Goal: Information Seeking & Learning: Learn about a topic

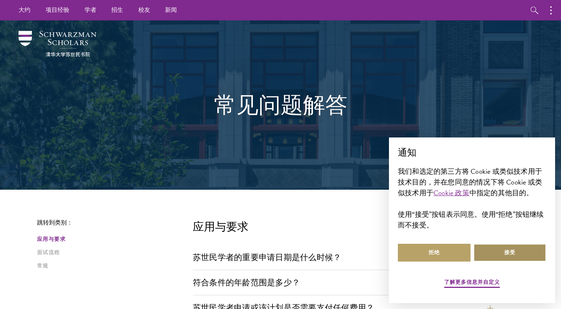
click at [524, 256] on button "接受" at bounding box center [510, 253] width 73 height 18
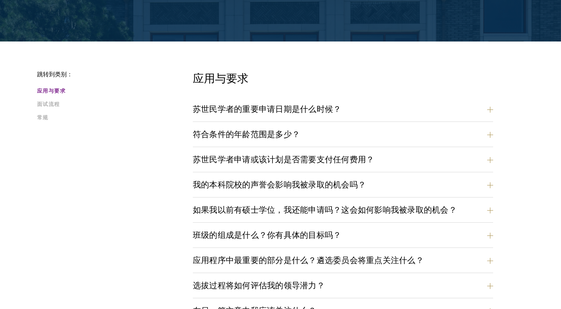
scroll to position [185, 0]
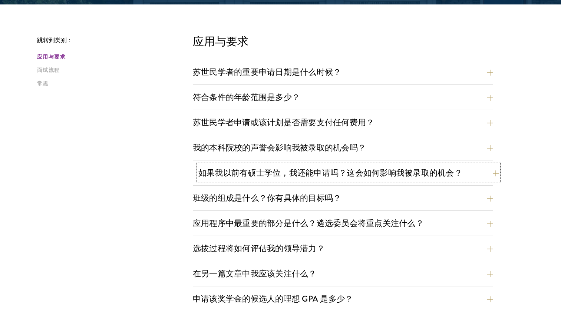
click at [276, 173] on button "如果我以前有硕士学位，我还能申请吗？这会如何影响我被录取的机会？" at bounding box center [348, 173] width 300 height 17
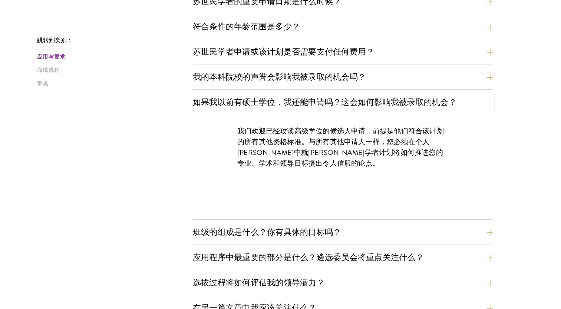
scroll to position [297, 0]
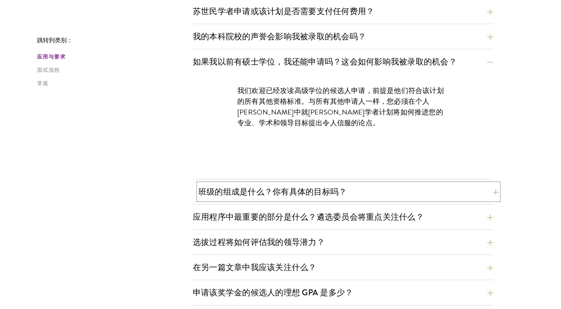
click at [283, 194] on button "班级的组成是什么？你有具体的目标吗？" at bounding box center [348, 192] width 300 height 17
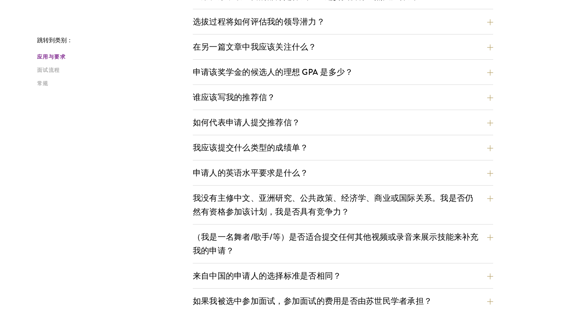
scroll to position [594, 0]
click at [249, 146] on button "我应该提交什么类型的成绩单？" at bounding box center [348, 147] width 300 height 17
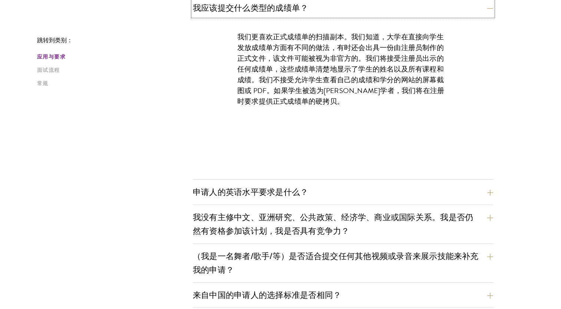
scroll to position [561, 0]
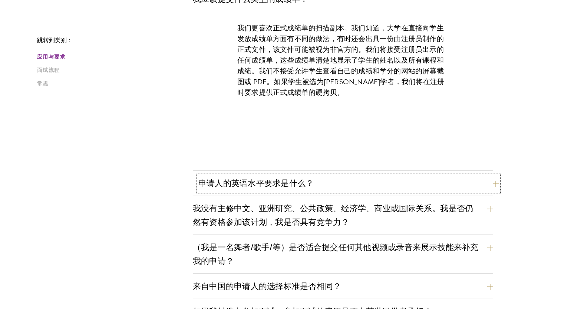
click at [287, 188] on button "申请人的英语水平要求是什么？" at bounding box center [348, 183] width 300 height 17
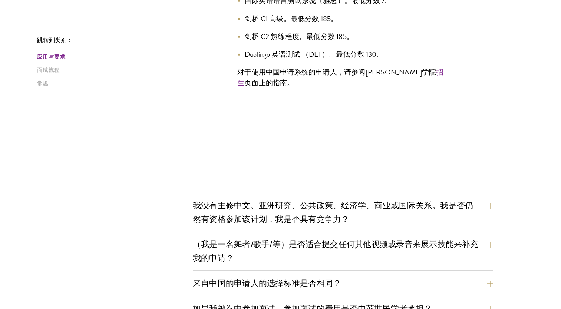
scroll to position [710, 0]
click at [407, 72] on link "招生" at bounding box center [340, 77] width 206 height 22
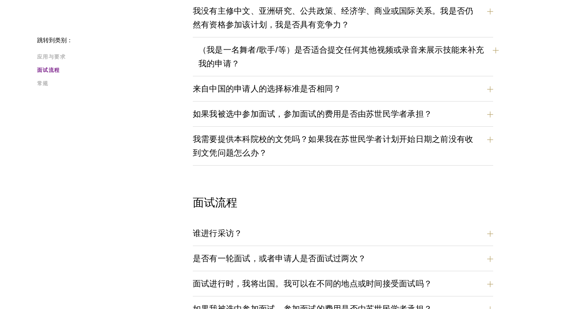
scroll to position [932, 0]
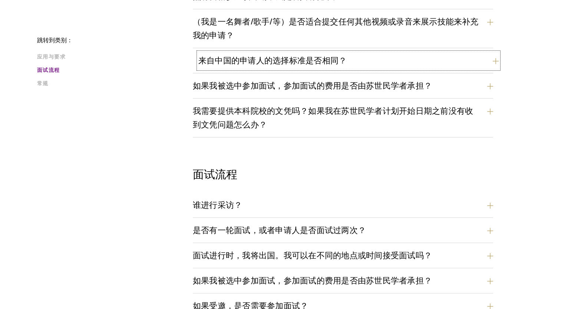
click at [282, 60] on button "来自中国的申请人的选择标准是否相同？" at bounding box center [348, 60] width 300 height 17
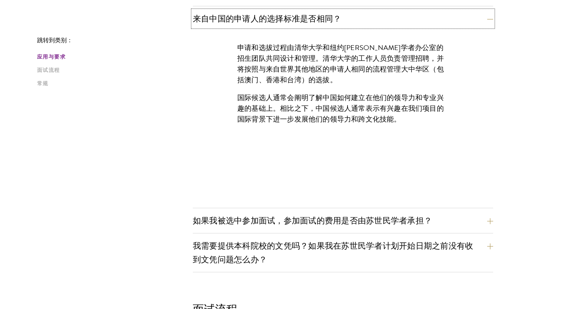
scroll to position [739, 0]
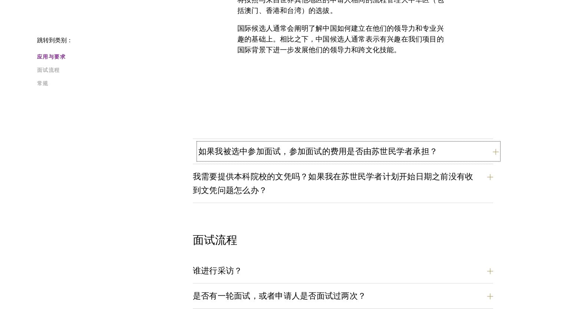
click at [277, 152] on button "如果我被选中参加面试，参加面试的费用是否由苏世民学者承担？" at bounding box center [348, 151] width 300 height 17
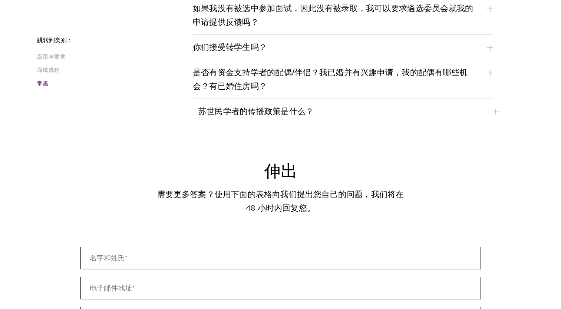
scroll to position [1184, 0]
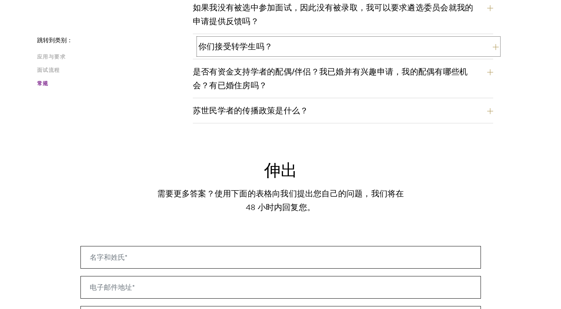
click at [233, 46] on button "你们接受转学生吗？" at bounding box center [348, 46] width 300 height 17
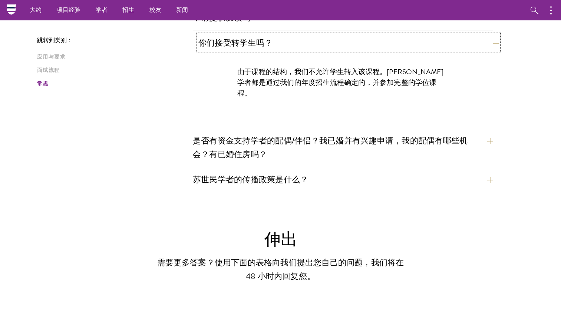
scroll to position [1133, 0]
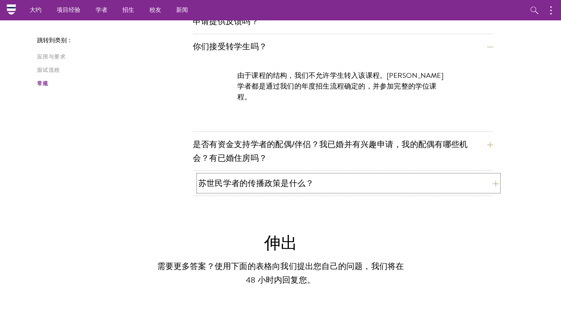
click at [265, 181] on button "苏世民学者的传播政策是什么？" at bounding box center [348, 183] width 300 height 17
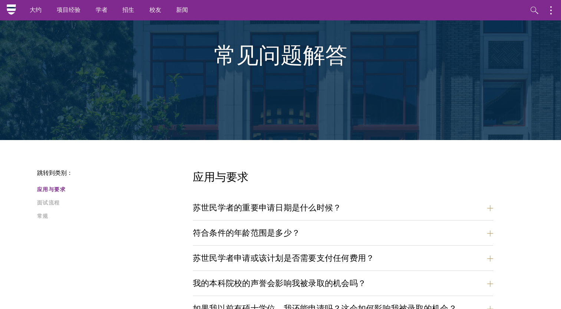
scroll to position [0, 0]
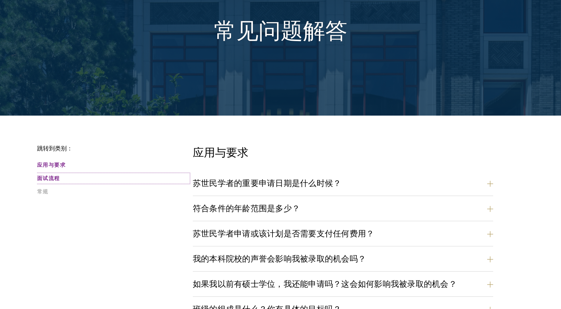
click at [50, 181] on link "面试流程" at bounding box center [112, 179] width 151 height 8
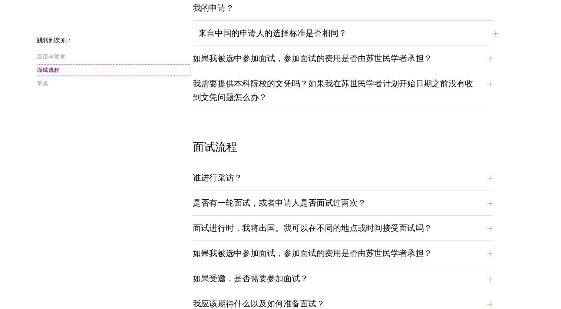
scroll to position [705, 0]
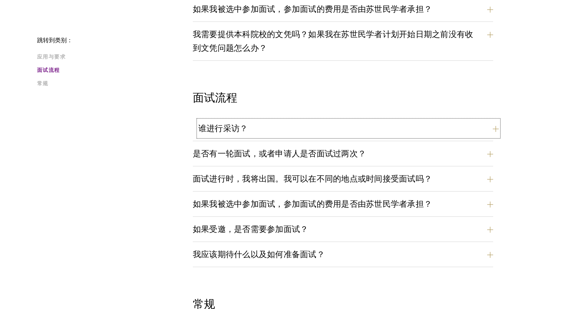
click at [224, 126] on button "谁进行采访？" at bounding box center [348, 128] width 300 height 17
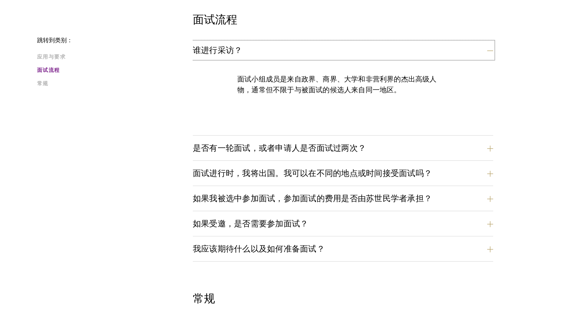
scroll to position [816, 0]
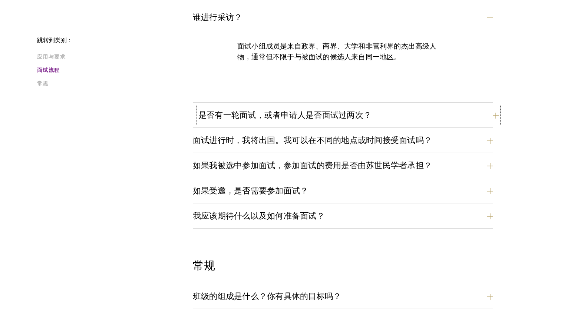
click at [268, 117] on button "是否有一轮面试，或者申请人是否面试过两次？" at bounding box center [348, 115] width 300 height 17
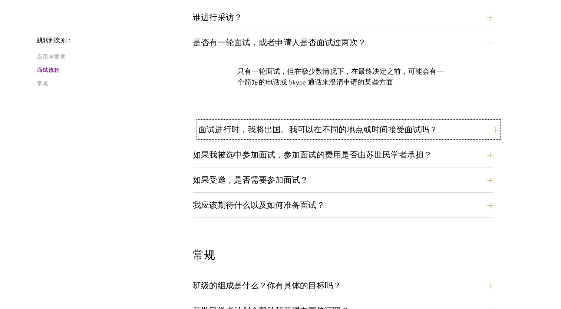
click at [252, 130] on button "面试进行时，我将出国。我可以在不同的地点或时间接受面试吗？" at bounding box center [348, 129] width 300 height 17
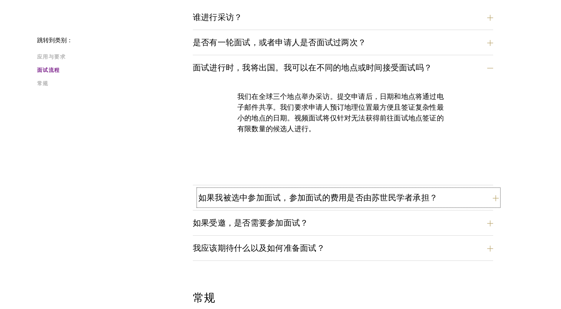
click at [269, 198] on button "如果我被选中参加面试，参加面试的费用是否由苏世民学者承担？" at bounding box center [348, 198] width 300 height 17
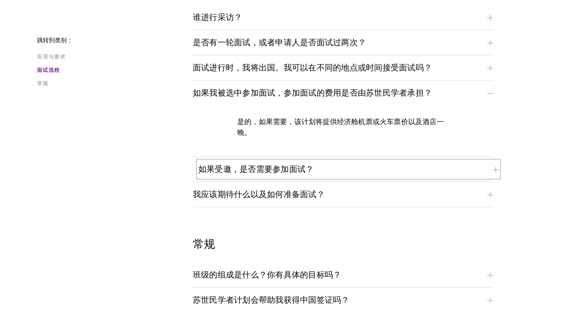
click at [265, 173] on button "如果受邀，是否需要参加面试？" at bounding box center [348, 169] width 300 height 17
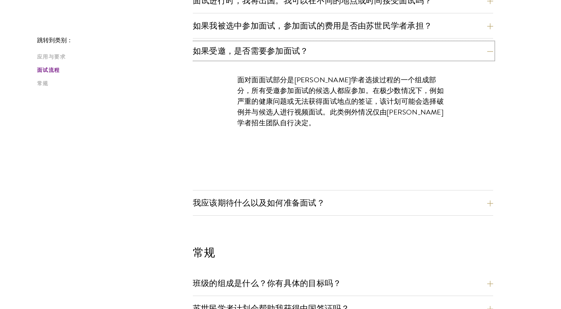
scroll to position [890, 0]
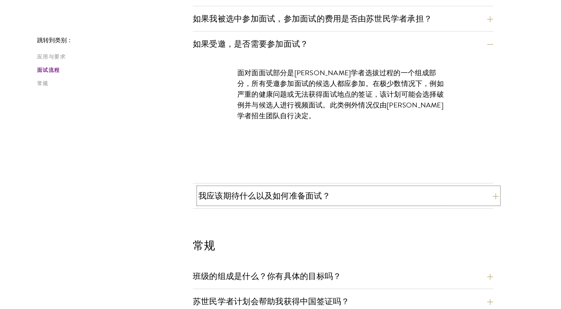
click at [283, 200] on button "我应该期待什么以及如何准备面试？" at bounding box center [348, 196] width 300 height 17
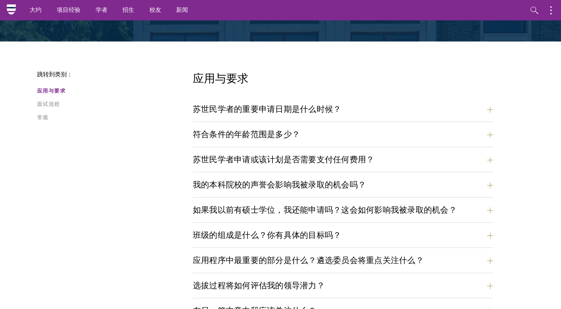
scroll to position [0, 0]
